Goal: Navigation & Orientation: Understand site structure

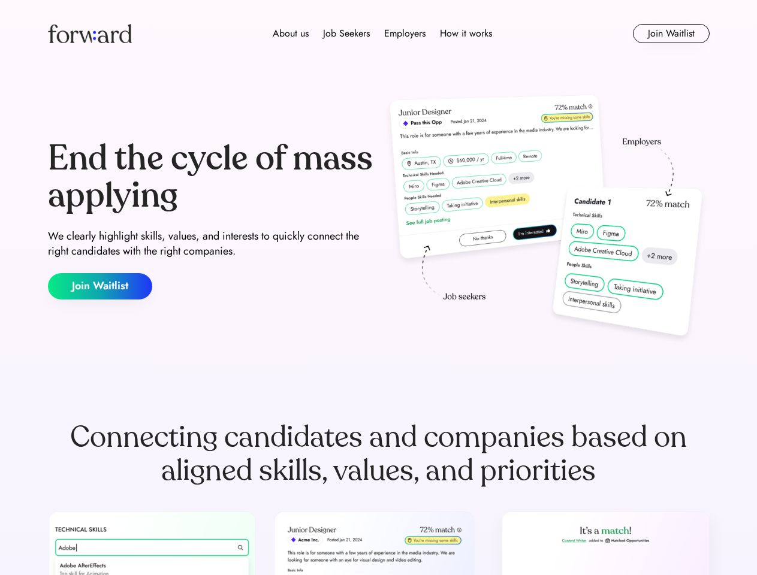
click at [378, 288] on div "End the cycle of mass applying We clearly highlight skills, values, and interes…" at bounding box center [379, 220] width 662 height 258
click at [379, 34] on div "About us Job Seekers Employers How it works" at bounding box center [382, 33] width 472 height 14
click at [90, 34] on img at bounding box center [90, 33] width 84 height 19
click at [382, 34] on div "About us Job Seekers Employers How it works" at bounding box center [382, 33] width 472 height 14
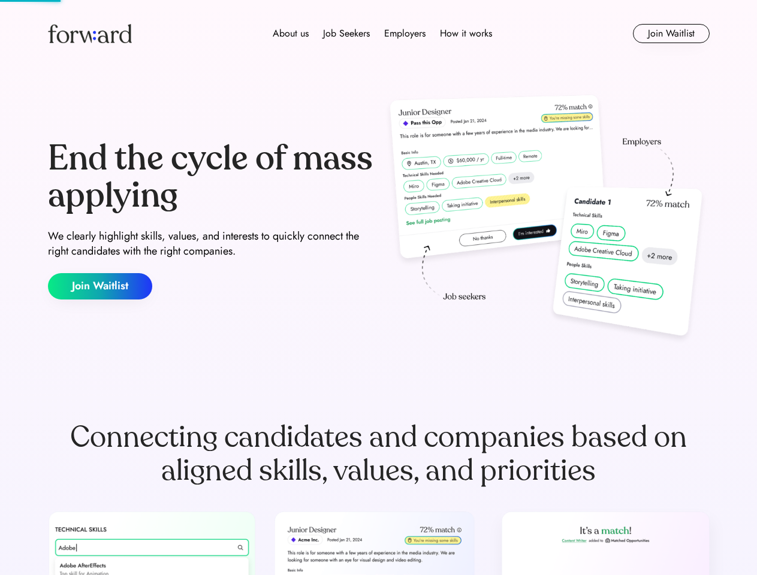
click at [291, 34] on div "About us" at bounding box center [291, 33] width 36 height 14
click at [346, 34] on div "Job Seekers" at bounding box center [346, 33] width 47 height 14
click at [404, 34] on div "Employers" at bounding box center [404, 33] width 41 height 14
click at [465, 34] on div "How it works" at bounding box center [466, 33] width 52 height 14
click at [671, 34] on button "Join Waitlist" at bounding box center [671, 33] width 77 height 19
